Goal: Task Accomplishment & Management: Manage account settings

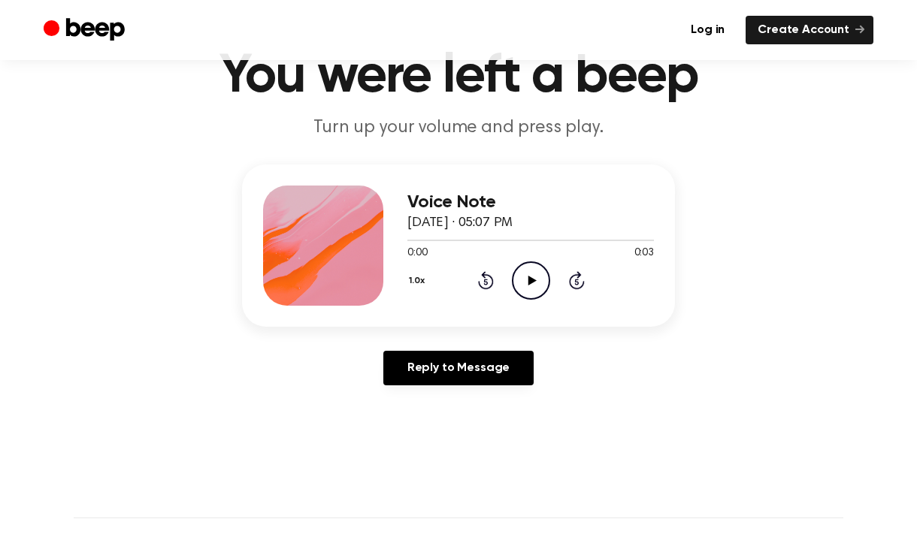
scroll to position [76, 0]
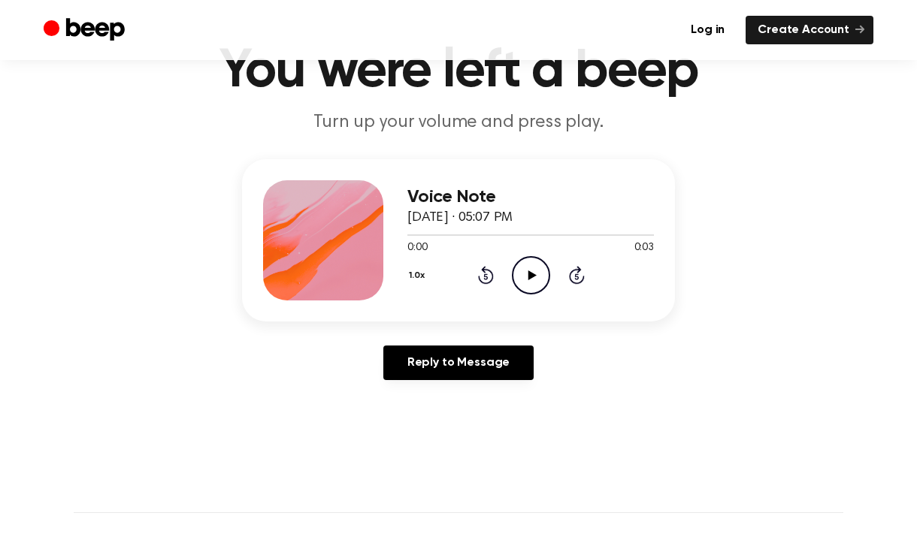
click at [518, 277] on icon "Play Audio" at bounding box center [531, 275] width 38 height 38
click at [454, 197] on h3 "Voice Note" at bounding box center [530, 197] width 246 height 20
click at [361, 252] on div at bounding box center [323, 240] width 120 height 120
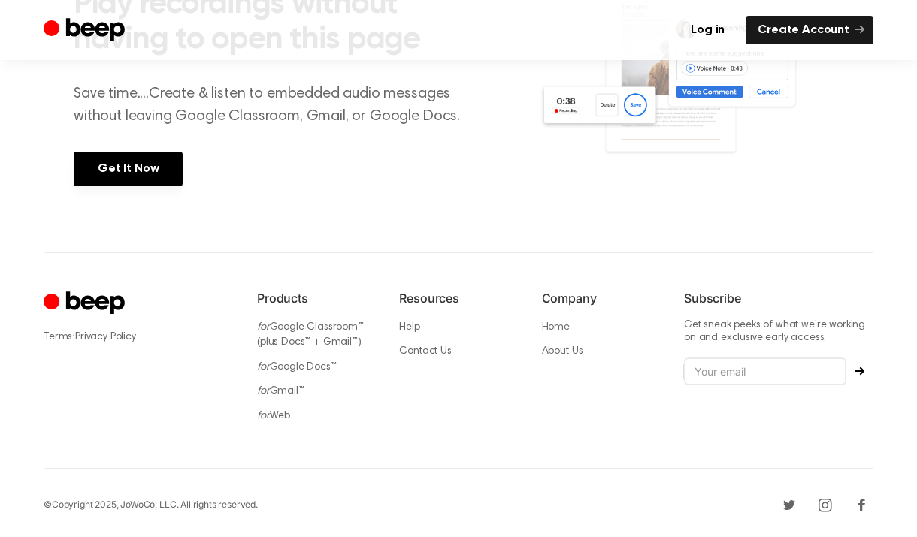
scroll to position [0, 0]
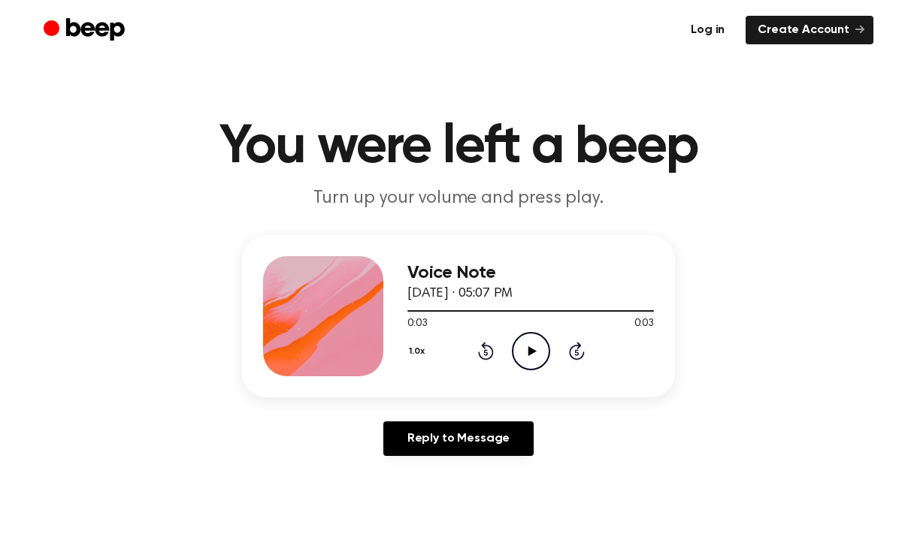
click at [719, 29] on link "Log in" at bounding box center [707, 30] width 58 height 29
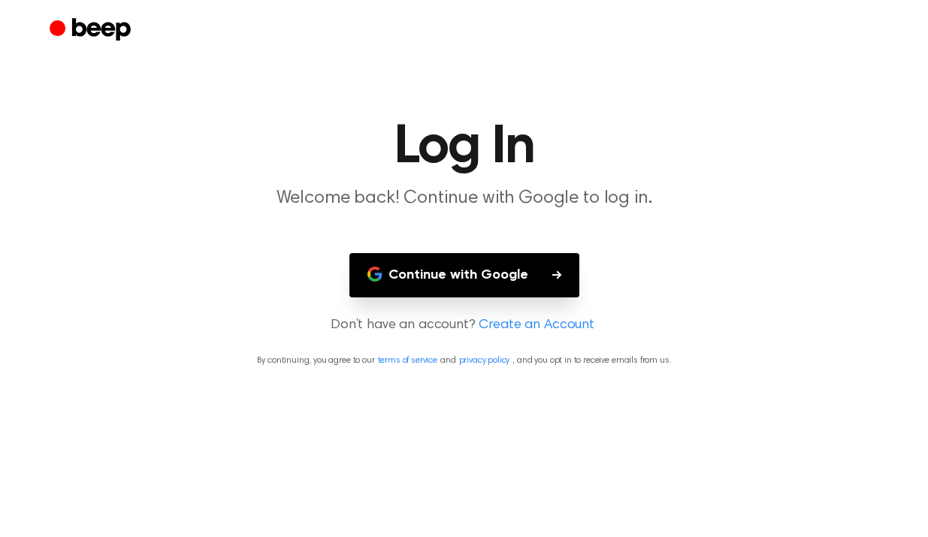
click at [446, 288] on button "Continue with Google" at bounding box center [464, 275] width 230 height 44
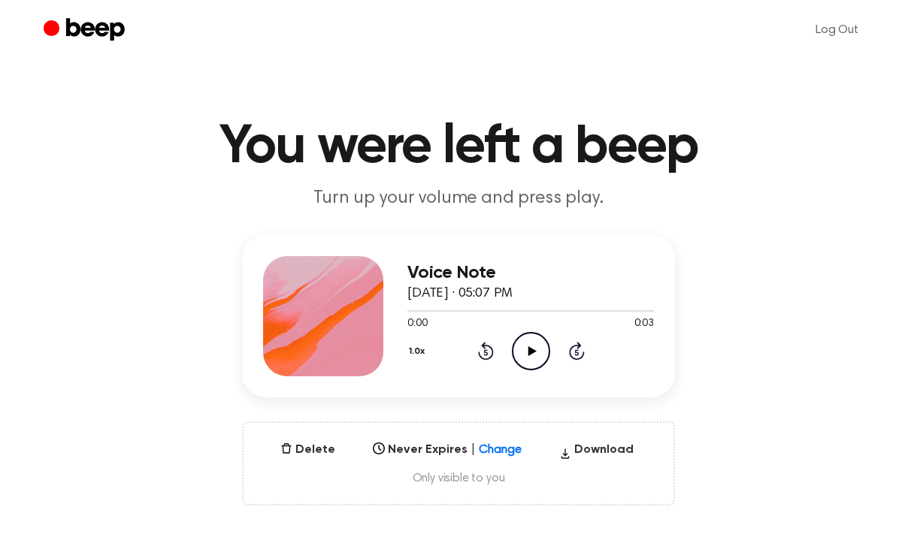
scroll to position [75, 0]
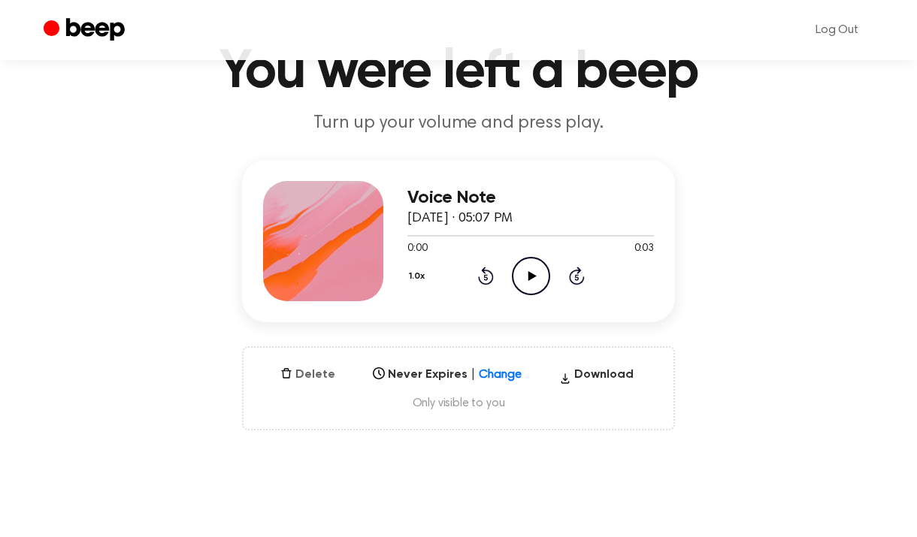
click at [312, 375] on button "Delete" at bounding box center [307, 375] width 67 height 18
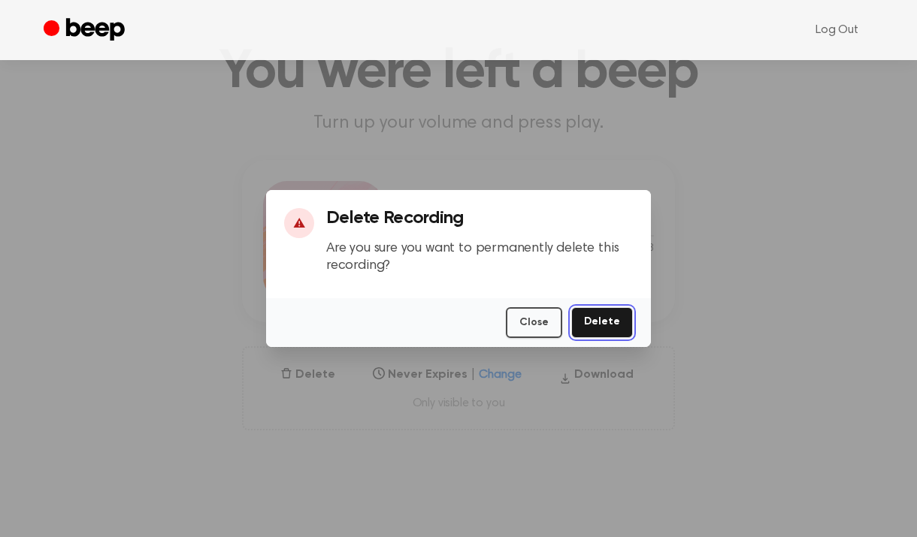
click at [603, 319] on button "Delete" at bounding box center [602, 322] width 62 height 31
